Goal: Contribute content

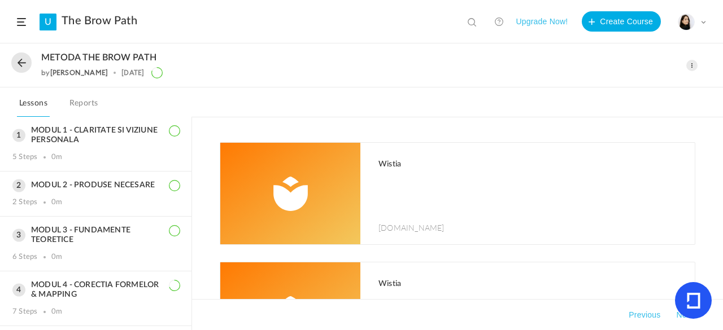
scroll to position [207, 0]
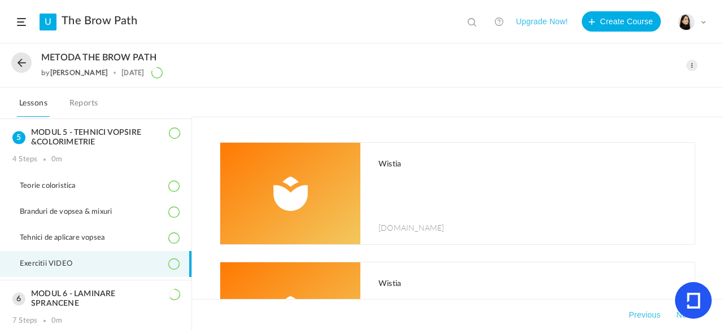
click at [694, 65] on span at bounding box center [691, 65] width 11 height 11
click at [636, 85] on link "Edit" at bounding box center [644, 90] width 106 height 21
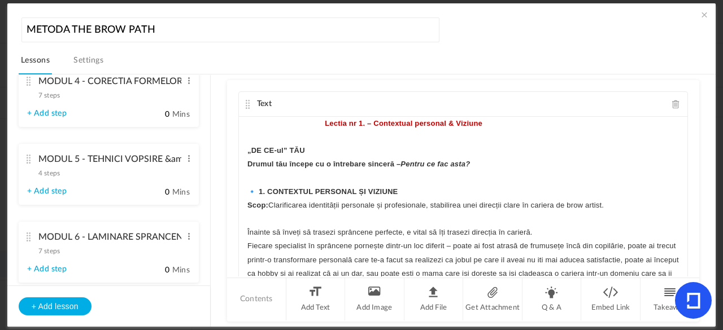
scroll to position [469, 0]
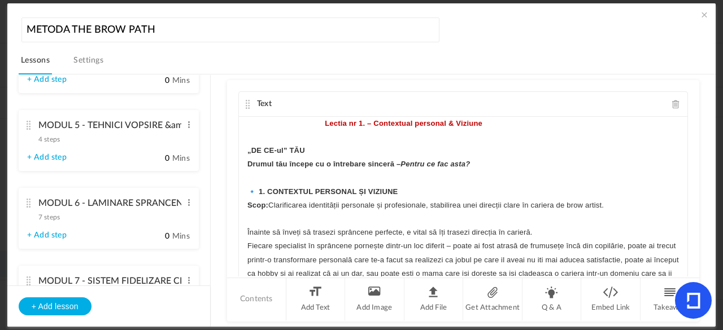
click at [28, 208] on div "MODUL 6 - LAMINARE SPRANCENE 7 steps Edit Delete" at bounding box center [104, 208] width 155 height 30
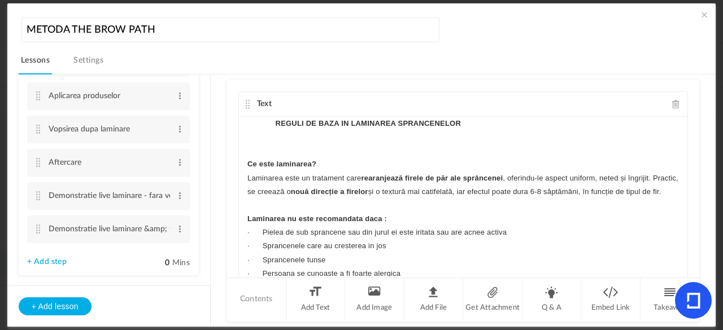
scroll to position [510, 0]
click at [176, 227] on span at bounding box center [180, 228] width 8 height 11
click at [154, 262] on link "Delete" at bounding box center [162, 261] width 44 height 14
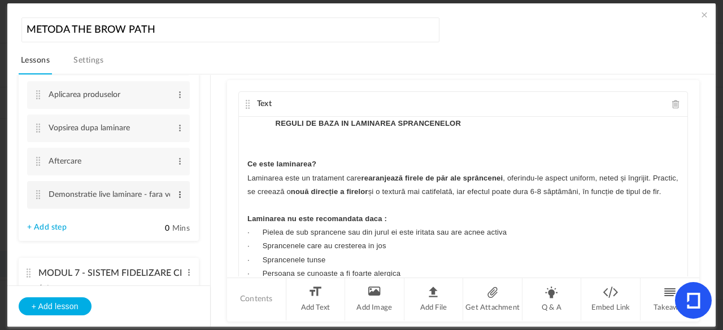
click at [176, 196] on span at bounding box center [180, 194] width 8 height 11
click at [166, 210] on link "Edit" at bounding box center [162, 214] width 44 height 14
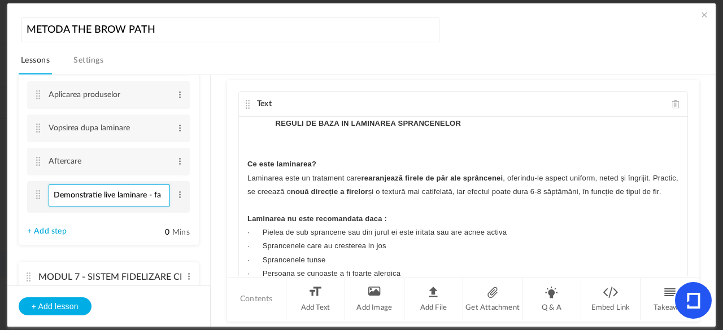
scroll to position [0, 0]
type input "Demonstratie live laminare"
click at [211, 185] on section "MODUL 1 - CLARITATE SI VIZIUNE PERSONALA 5 steps Edit Delete Contextul personal…" at bounding box center [367, 201] width 670 height 253
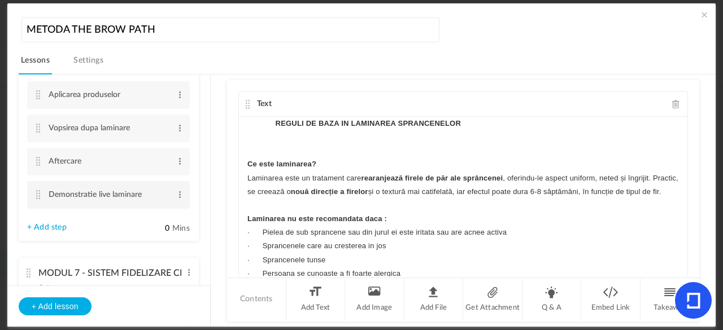
click at [38, 197] on cite at bounding box center [38, 194] width 8 height 9
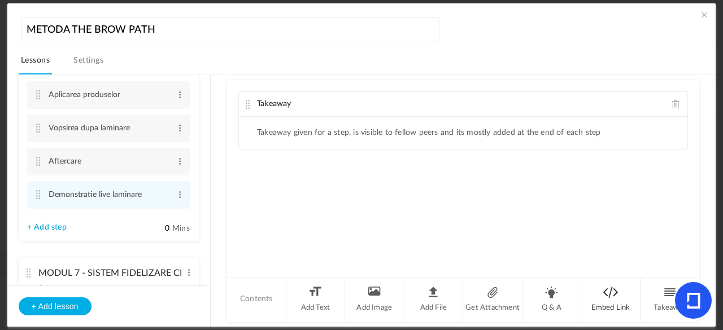
click at [606, 301] on li "Embed Link" at bounding box center [610, 300] width 59 height 42
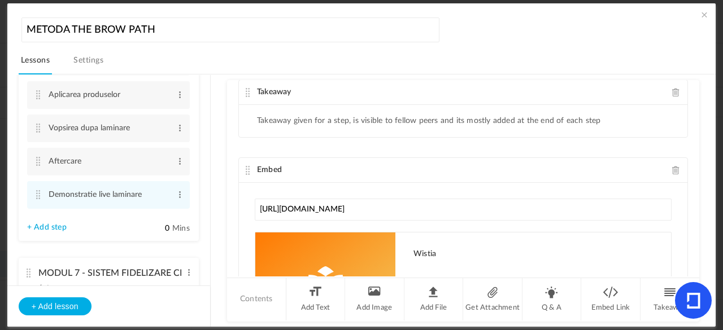
type input "[URL][DOMAIN_NAME]"
drag, startPoint x: 698, startPoint y: 128, endPoint x: 695, endPoint y: 153, distance: 25.0
click at [695, 153] on au-course-substep "Takeaway Takeaway given for a step, is visible to fellow peers and its mostly a…" at bounding box center [463, 201] width 478 height 253
click at [699, 14] on span at bounding box center [704, 14] width 11 height 11
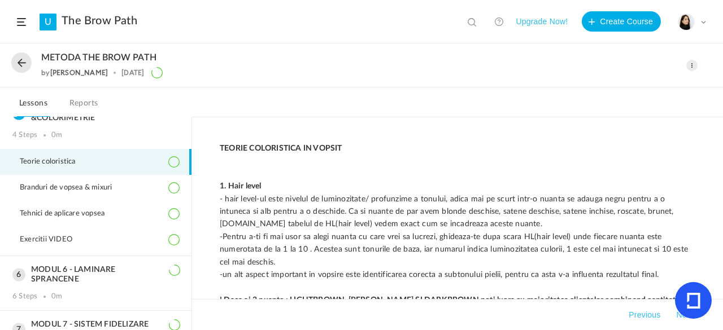
scroll to position [233, 0]
click at [28, 294] on div "6 Steps" at bounding box center [24, 295] width 25 height 9
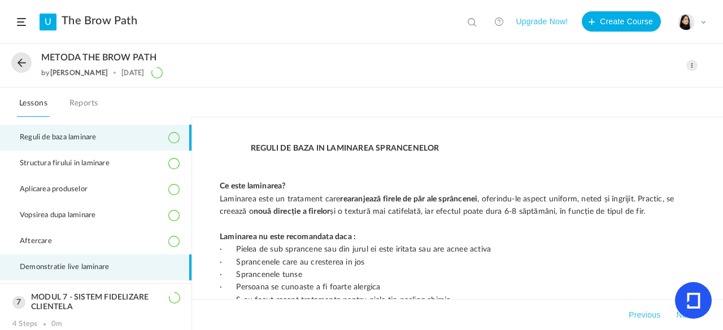
scroll to position [317, 0]
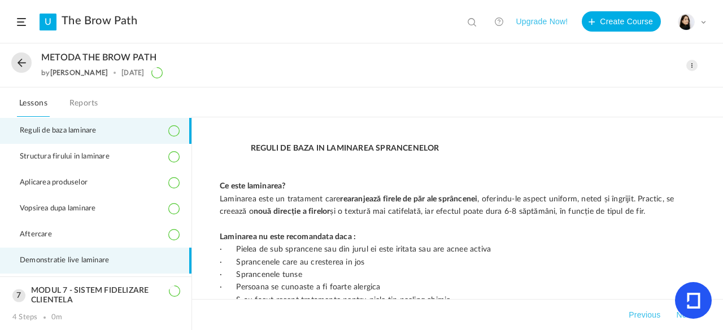
click at [104, 263] on li "Demonstratie live laminare" at bounding box center [96, 261] width 192 height 26
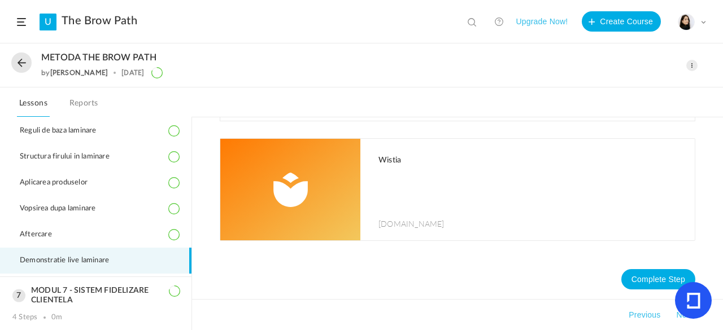
scroll to position [0, 0]
